Goal: Transaction & Acquisition: Purchase product/service

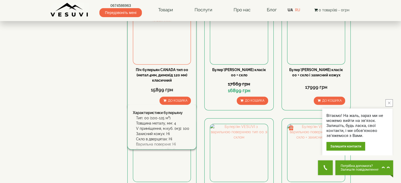
scroll to position [316, 0]
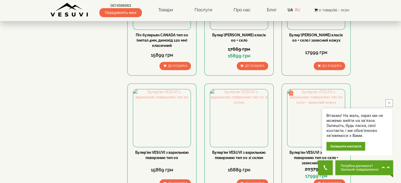
click at [389, 103] on icon "close button" at bounding box center [389, 103] width 3 height 3
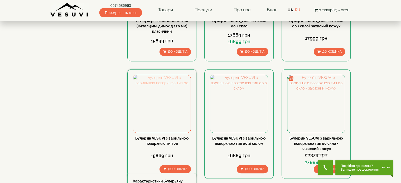
scroll to position [343, 0]
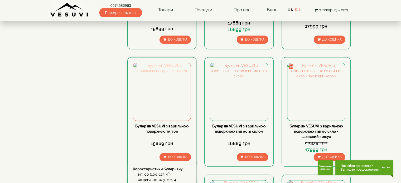
click at [162, 63] on img at bounding box center [161, 91] width 57 height 57
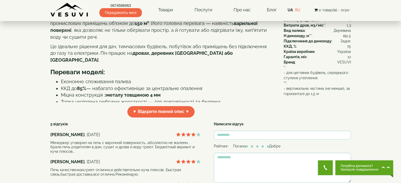
scroll to position [105, 0]
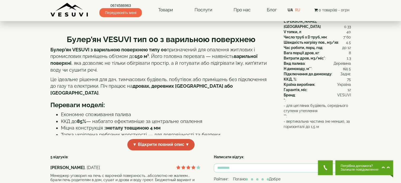
click at [149, 150] on span "▼ Відкрити повний опис ▼" at bounding box center [160, 144] width 67 height 11
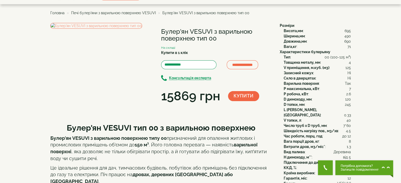
scroll to position [26, 0]
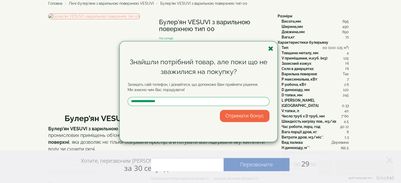
click at [271, 47] on icon "button" at bounding box center [270, 48] width 5 height 7
